Goal: Task Accomplishment & Management: Manage account settings

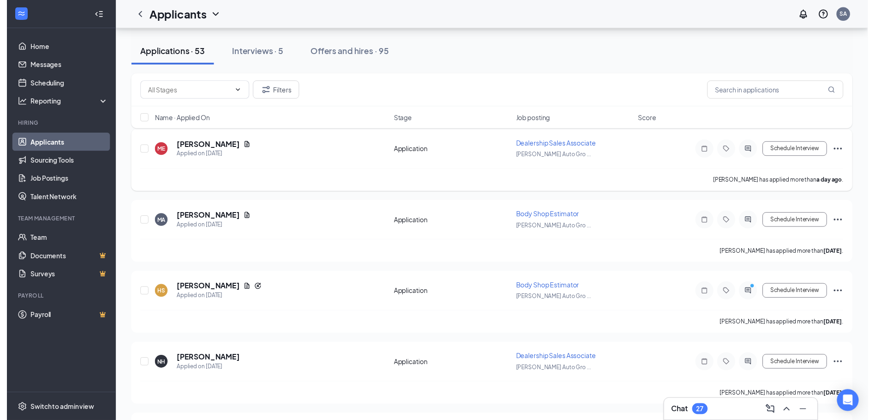
scroll to position [92, 0]
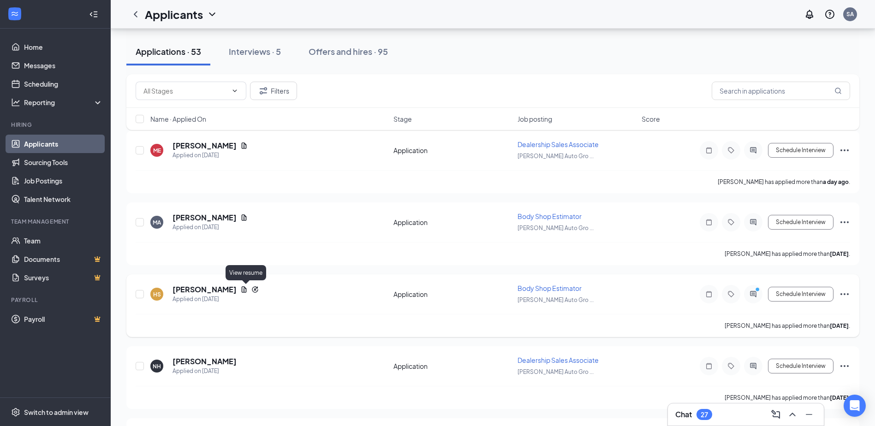
click at [244, 291] on icon "Document" at bounding box center [244, 290] width 5 height 6
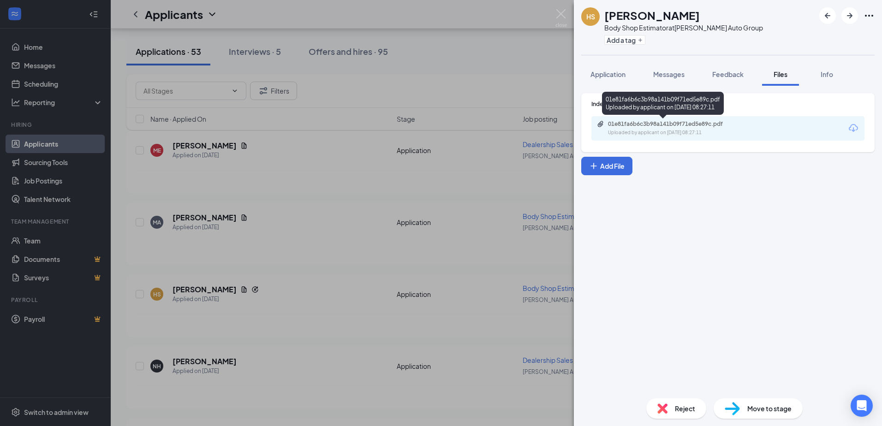
click at [633, 120] on div "01e81fa6b6c3b98a141b09f71ed5e89c.pdf Uploaded by applicant on [DATE] 08:27:11" at bounding box center [728, 128] width 273 height 24
click at [632, 122] on div "01e81fa6b6c3b98a141b09f71ed5e89c.pdf" at bounding box center [672, 123] width 129 height 7
click at [303, 236] on div "HS [PERSON_NAME] Body Shop Estimator at [PERSON_NAME] Auto Group Add a tag Appl…" at bounding box center [441, 213] width 882 height 426
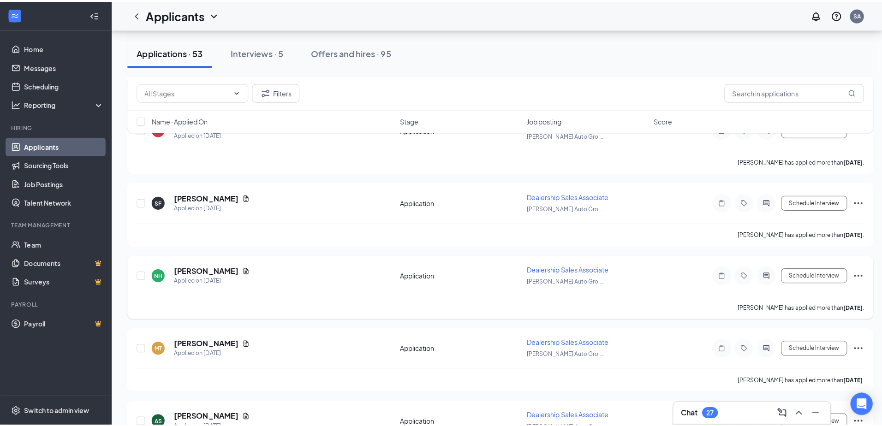
scroll to position [1615, 0]
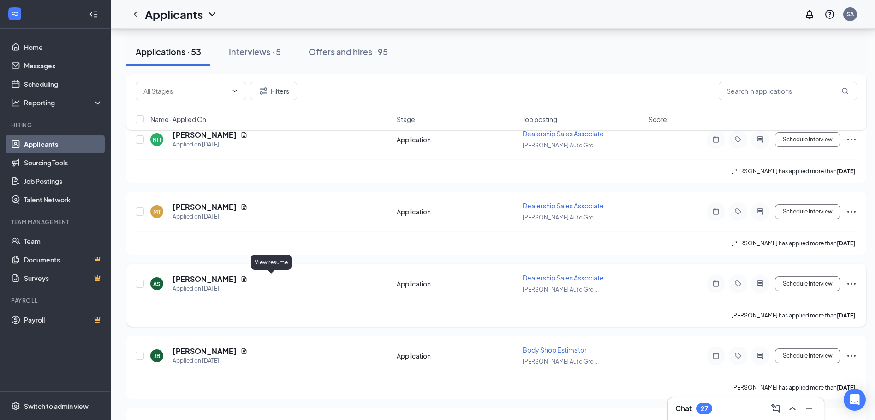
click at [248, 281] on icon "Document" at bounding box center [243, 278] width 7 height 7
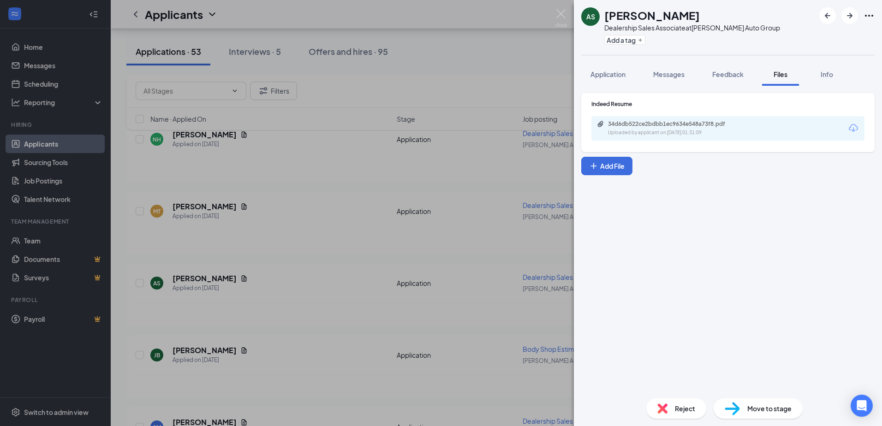
click at [680, 120] on div "34d6db522ce2bdbb1ec9634e548a73f8.pdf Uploaded by applicant on [DATE] 01:31:09" at bounding box center [728, 128] width 273 height 24
click at [679, 122] on div "34d6db522ce2bdbb1ec9634e548a73f8.pdf" at bounding box center [672, 123] width 129 height 7
